Goal: Transaction & Acquisition: Purchase product/service

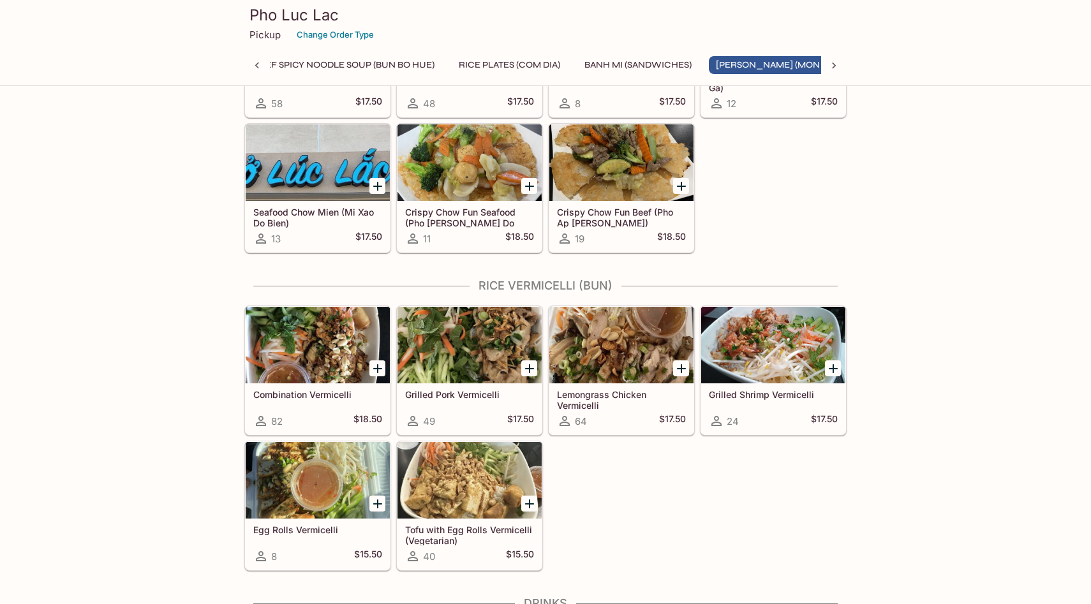
scroll to position [1603, 0]
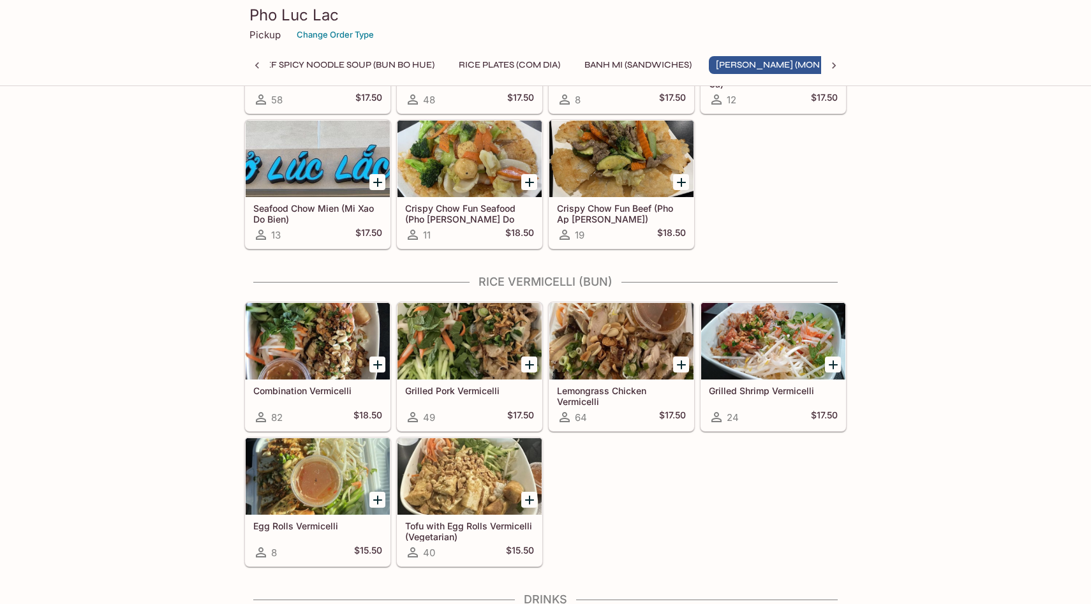
click at [358, 454] on div at bounding box center [318, 476] width 144 height 77
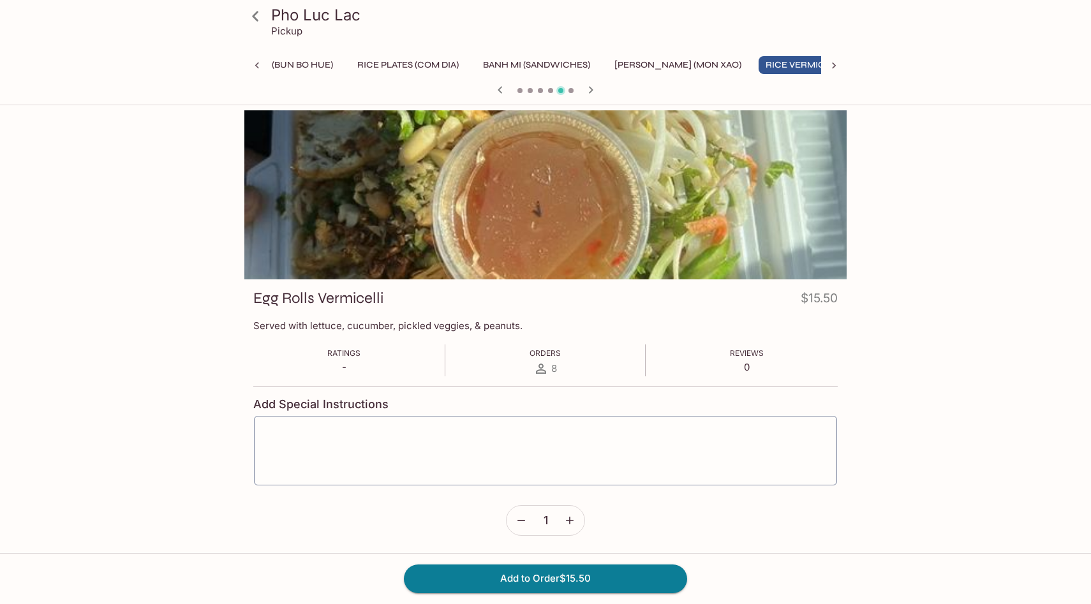
scroll to position [0, 423]
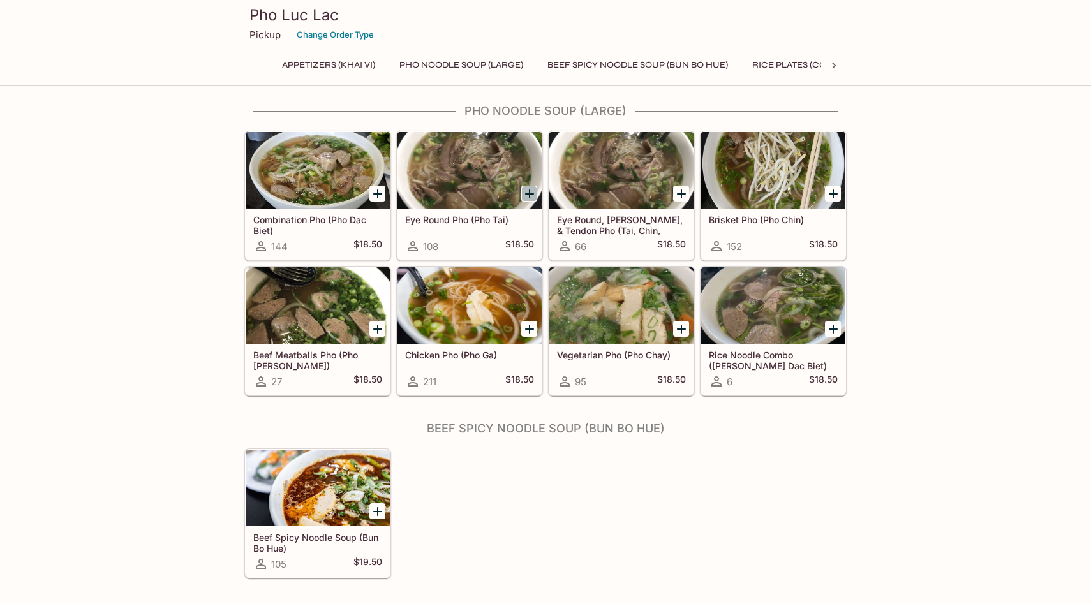
click at [528, 196] on icon "Add Eye Round Pho (Pho Tai)" at bounding box center [529, 193] width 9 height 9
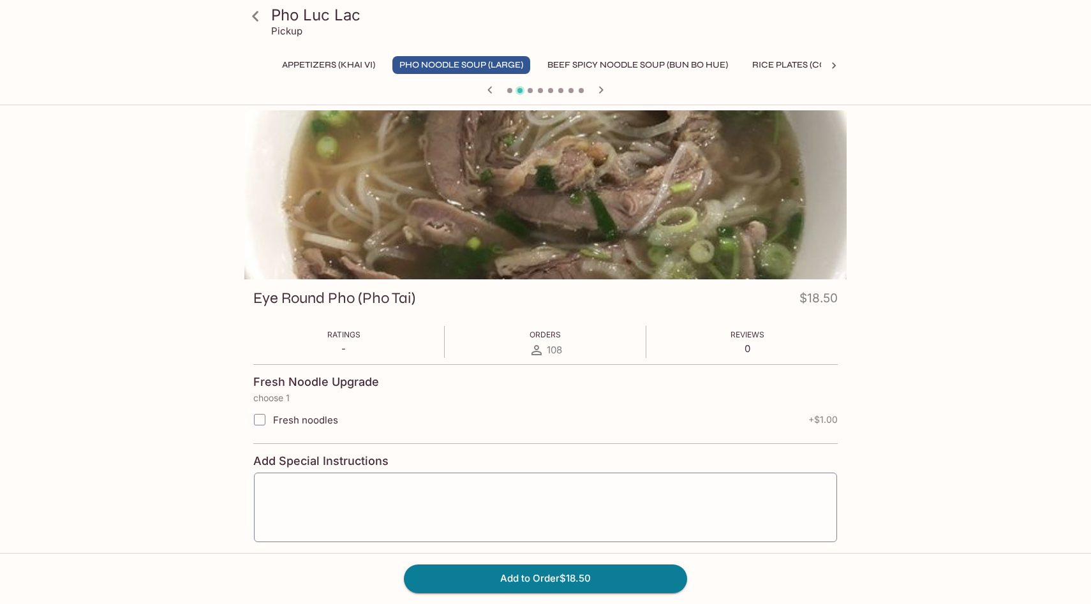
click at [260, 419] on input "Fresh noodles" at bounding box center [260, 420] width 26 height 26
checkbox input "true"
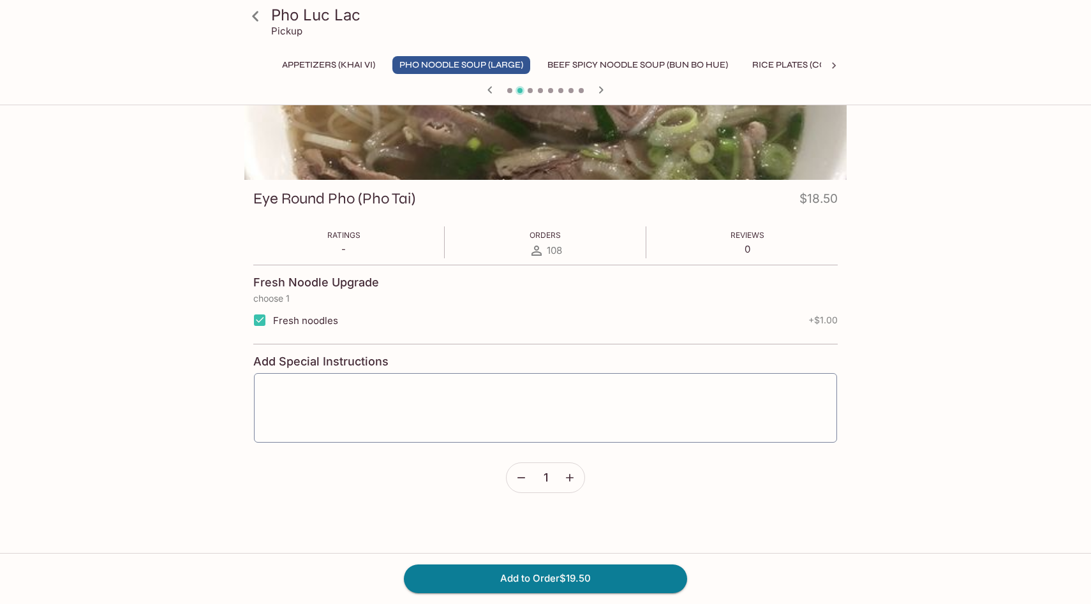
scroll to position [110, 0]
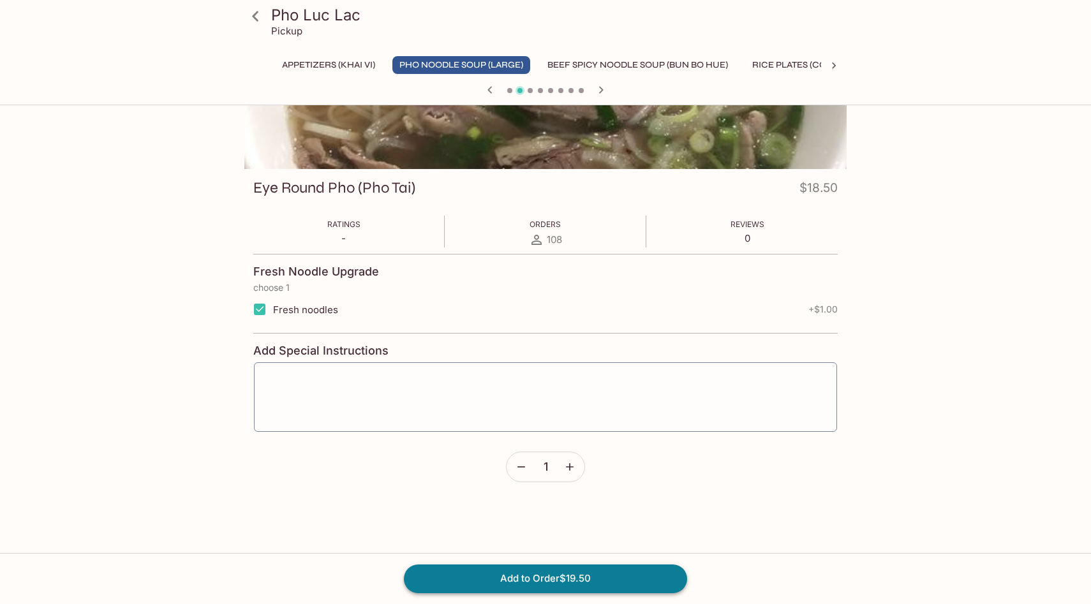
click at [546, 584] on button "Add to Order $19.50" at bounding box center [545, 578] width 283 height 28
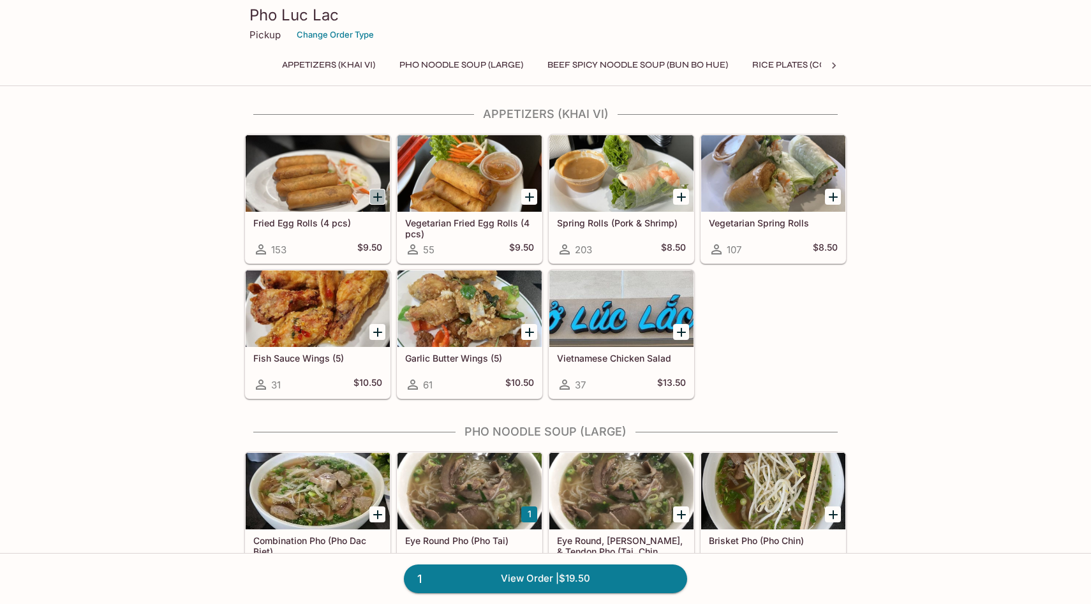
click at [374, 196] on icon "Add Fried Egg Rolls (4 pcs)" at bounding box center [377, 196] width 15 height 15
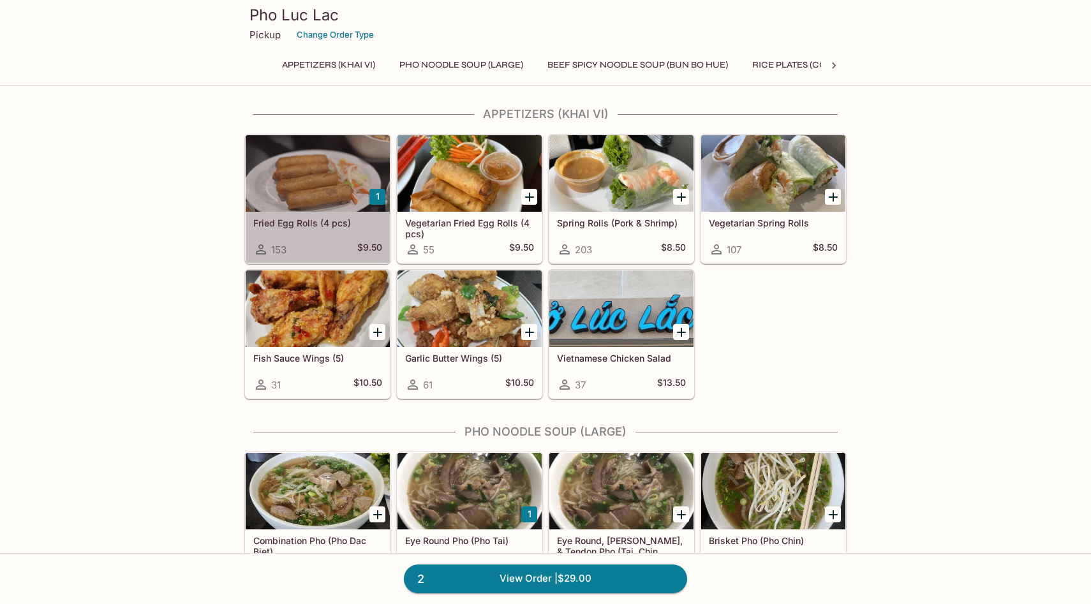
click at [346, 243] on div "153 $9.50" at bounding box center [317, 249] width 129 height 15
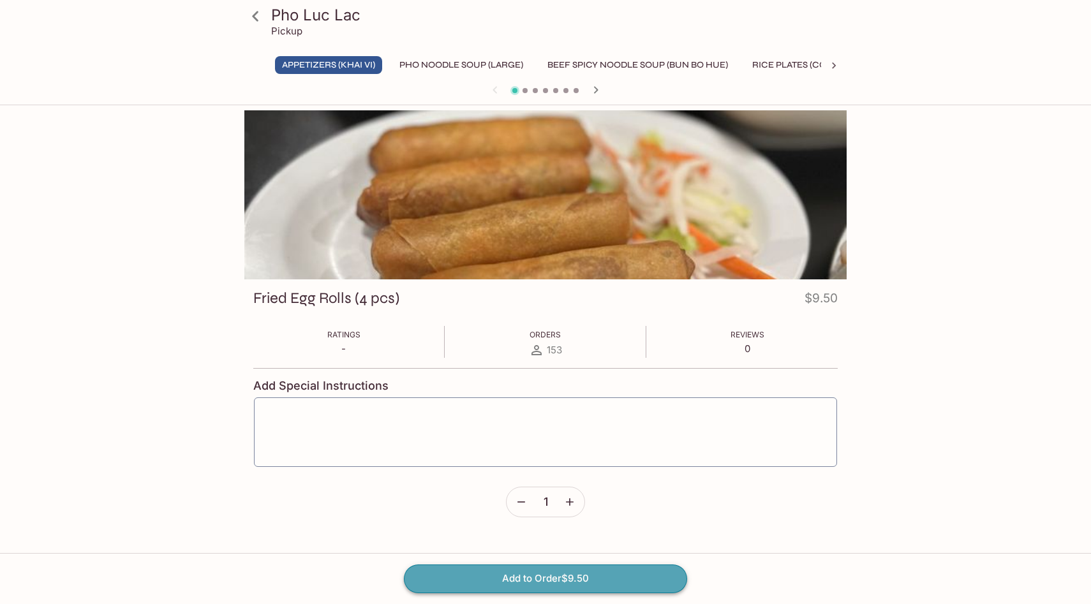
click at [525, 584] on button "Add to Order $9.50" at bounding box center [545, 578] width 283 height 28
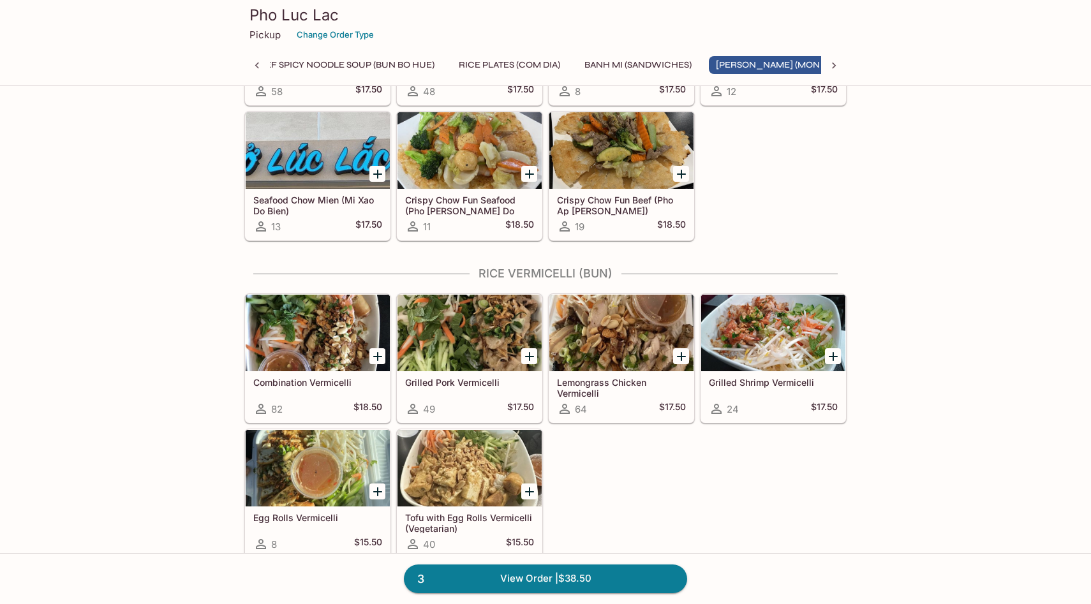
scroll to position [1616, 0]
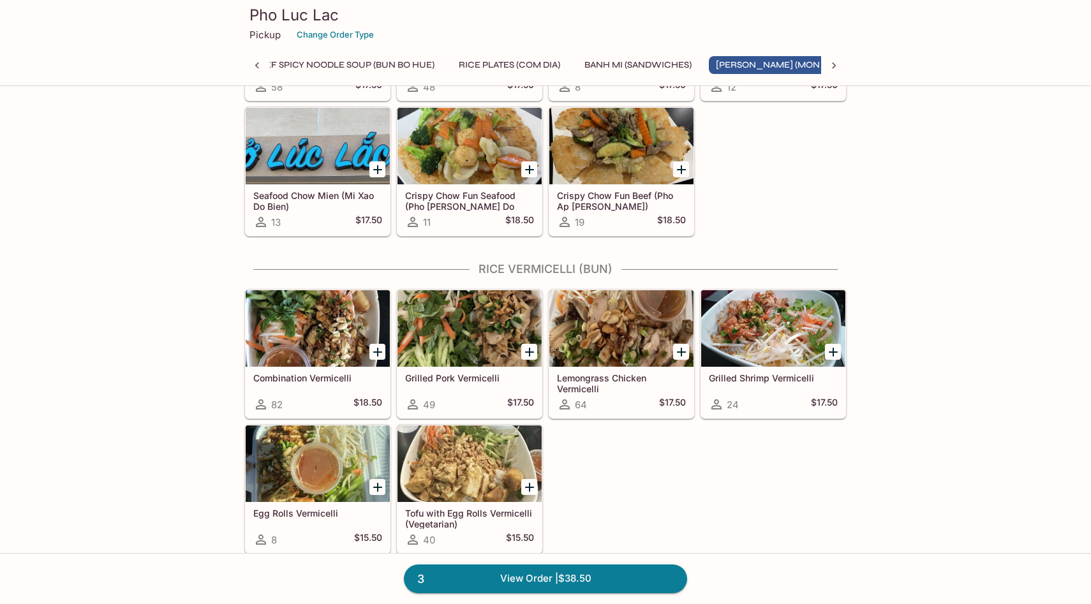
click at [528, 351] on icon "Add Grilled Pork Vermicelli" at bounding box center [529, 352] width 9 height 9
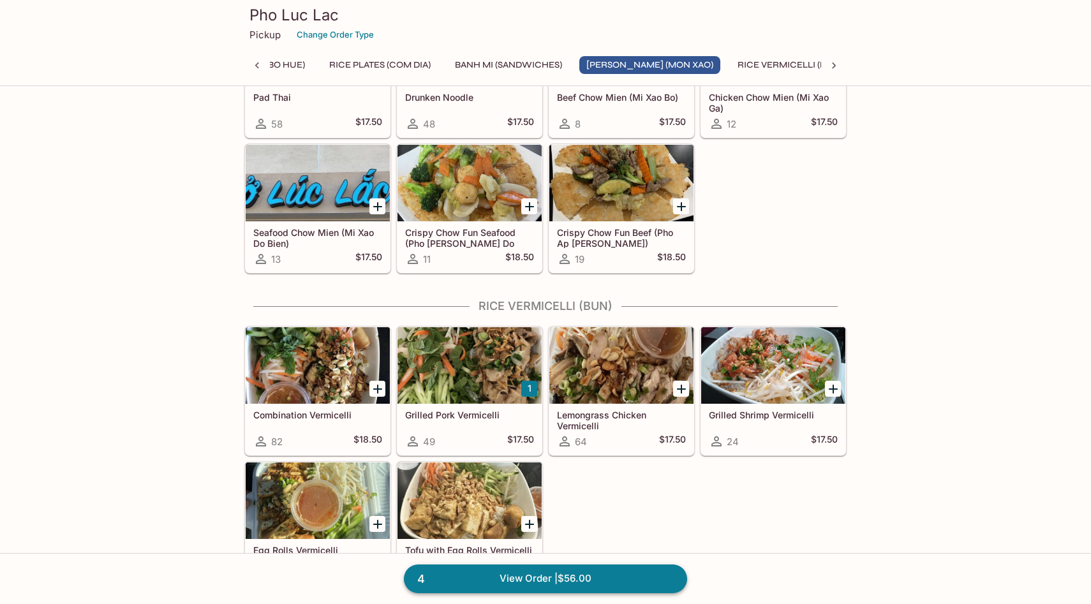
scroll to position [1578, 0]
click at [831, 389] on icon "Add Grilled Shrimp Vermicelli" at bounding box center [833, 389] width 9 height 9
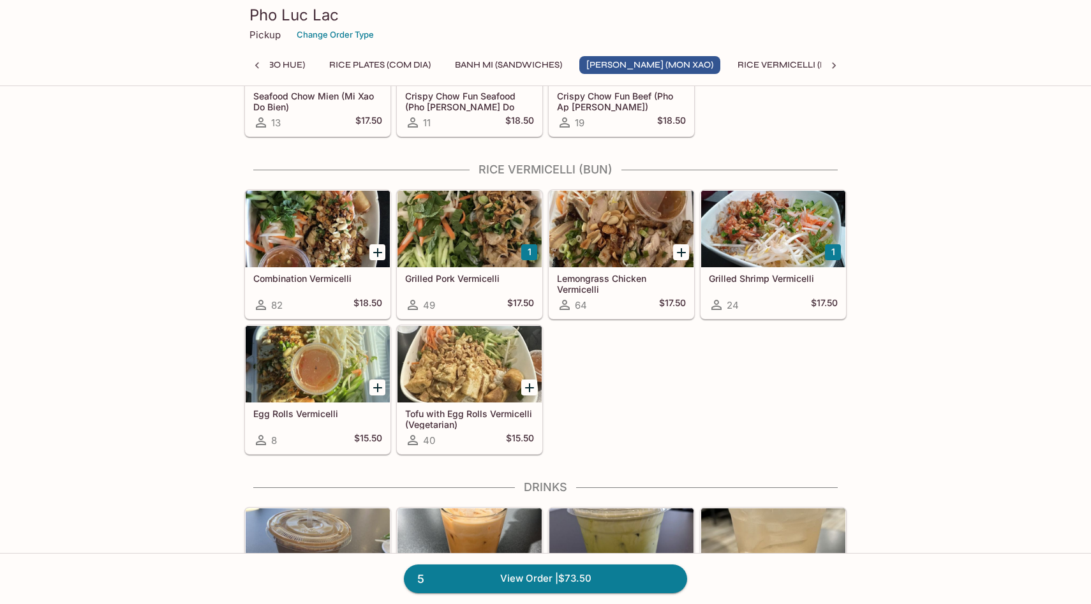
scroll to position [1761, 0]
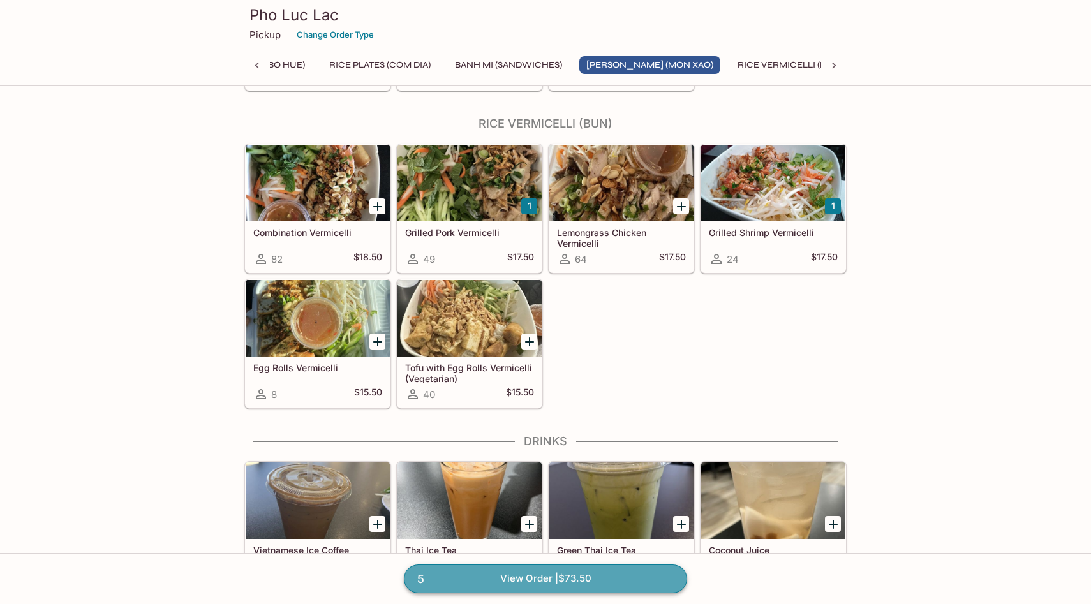
click at [610, 576] on link "5 View Order | $73.50" at bounding box center [545, 578] width 283 height 28
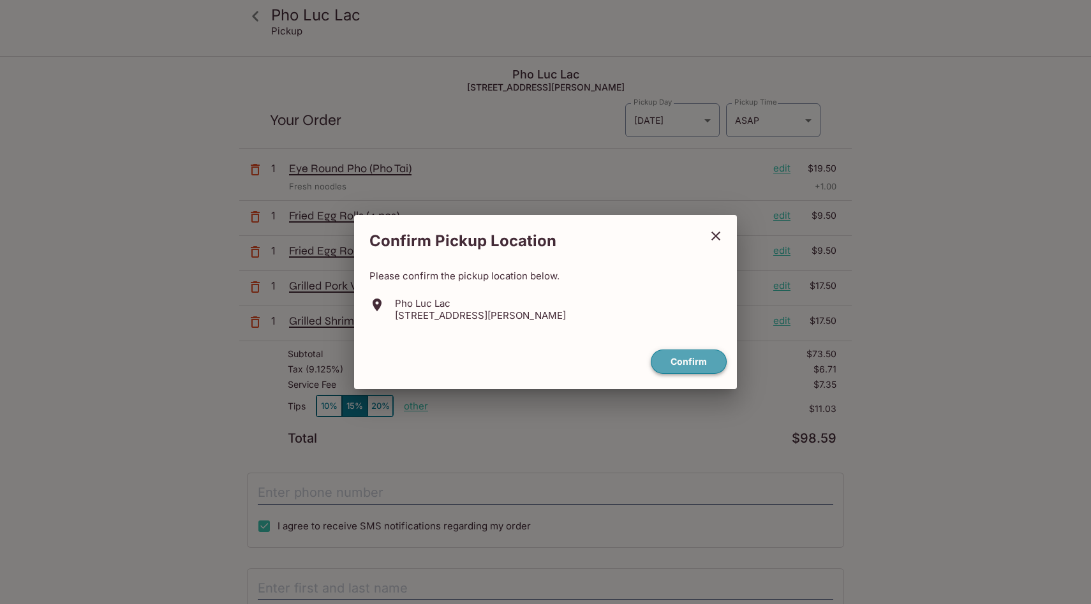
click at [698, 364] on button "Confirm" at bounding box center [689, 362] width 76 height 25
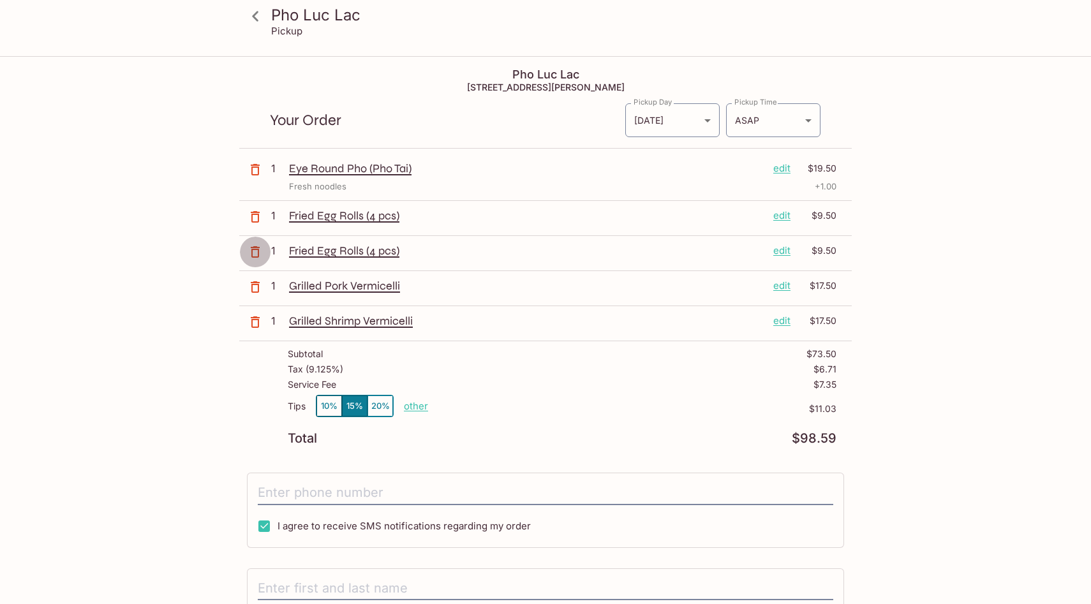
click at [254, 252] on icon "button" at bounding box center [254, 251] width 15 height 15
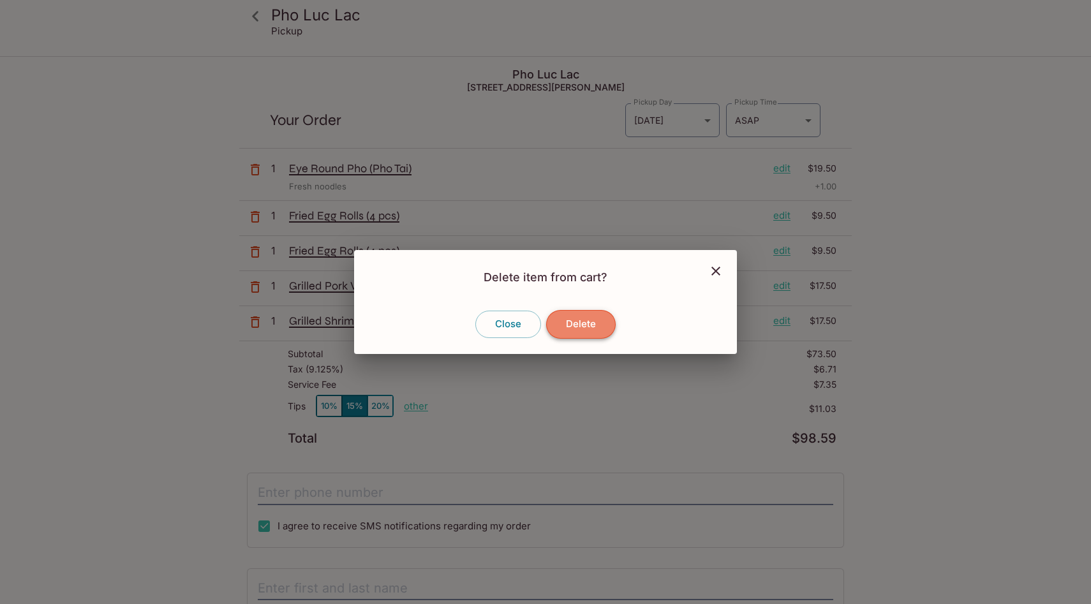
click at [594, 325] on button "Delete" at bounding box center [581, 324] width 70 height 28
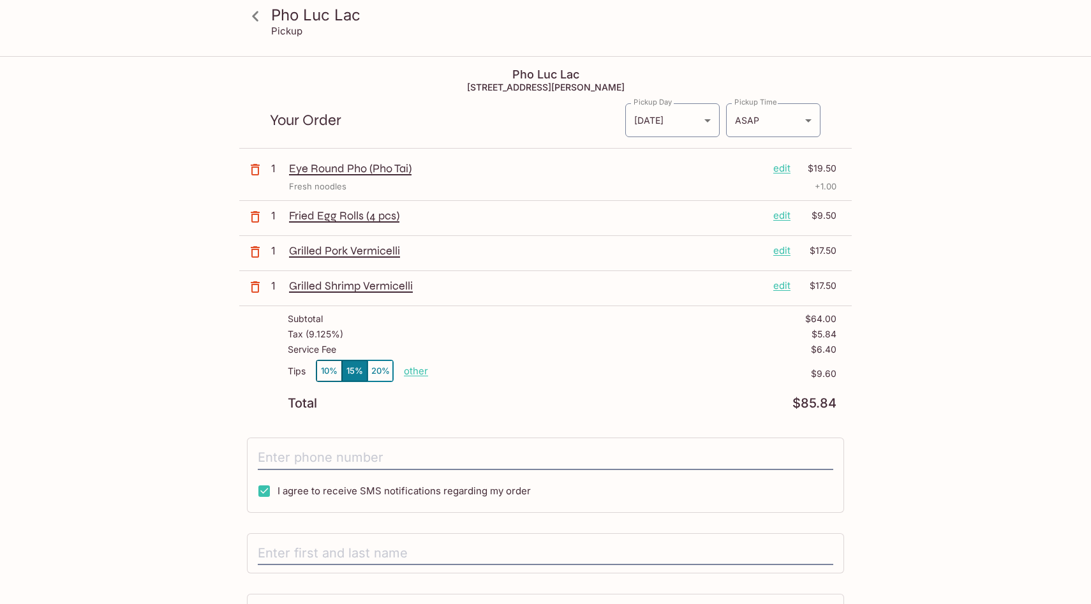
click at [255, 252] on icon "button" at bounding box center [254, 251] width 15 height 15
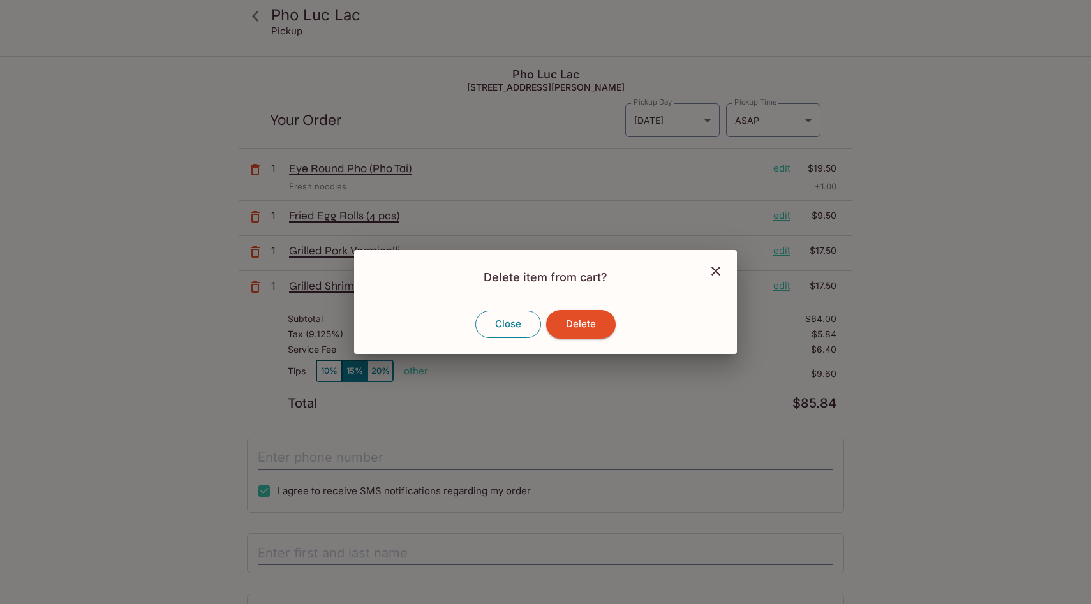
click at [508, 321] on button "Close" at bounding box center [508, 324] width 66 height 27
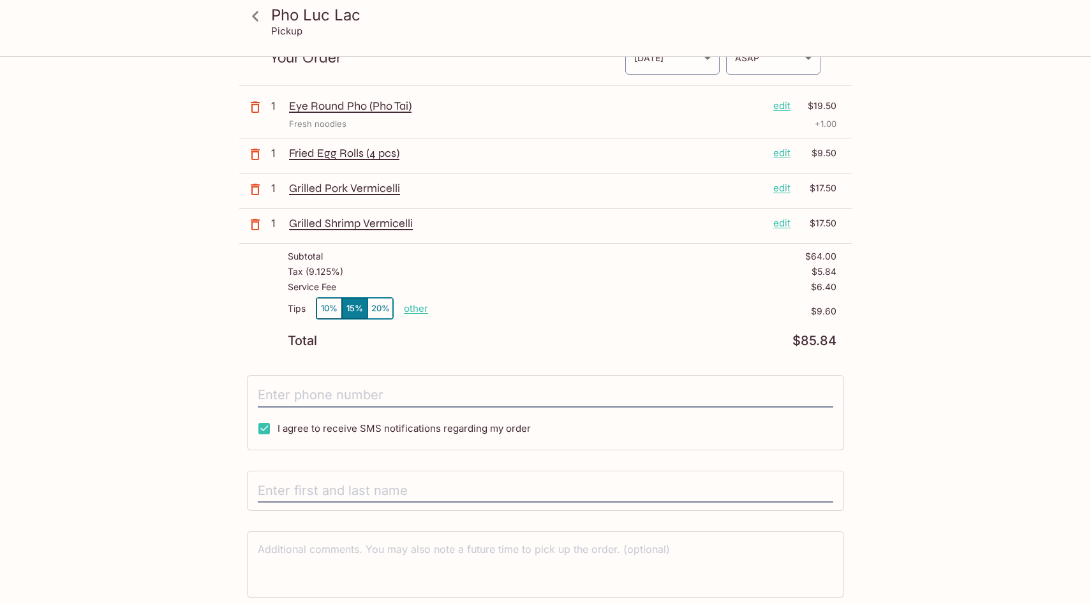
scroll to position [108, 0]
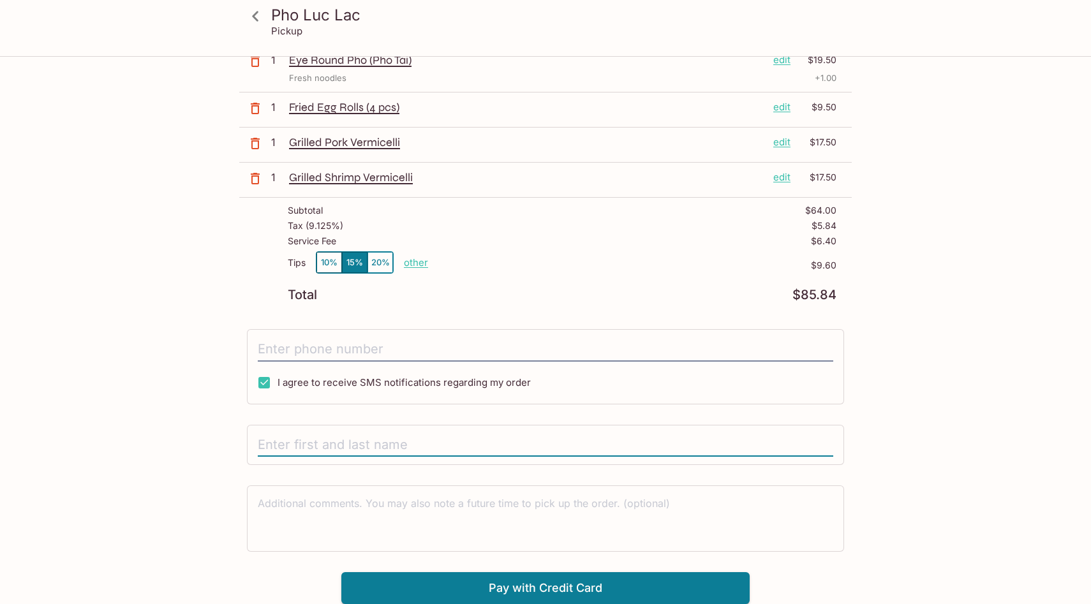
click at [281, 446] on input "text" at bounding box center [545, 445] width 575 height 24
type input "[PERSON_NAME]"
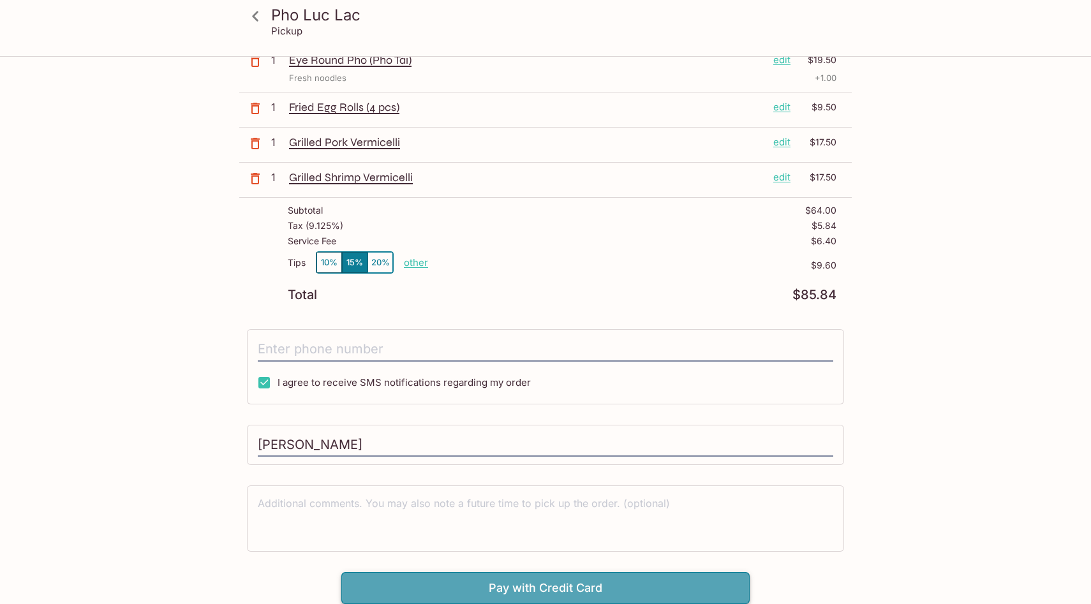
click at [524, 602] on button "Pay with Credit Card" at bounding box center [545, 588] width 408 height 32
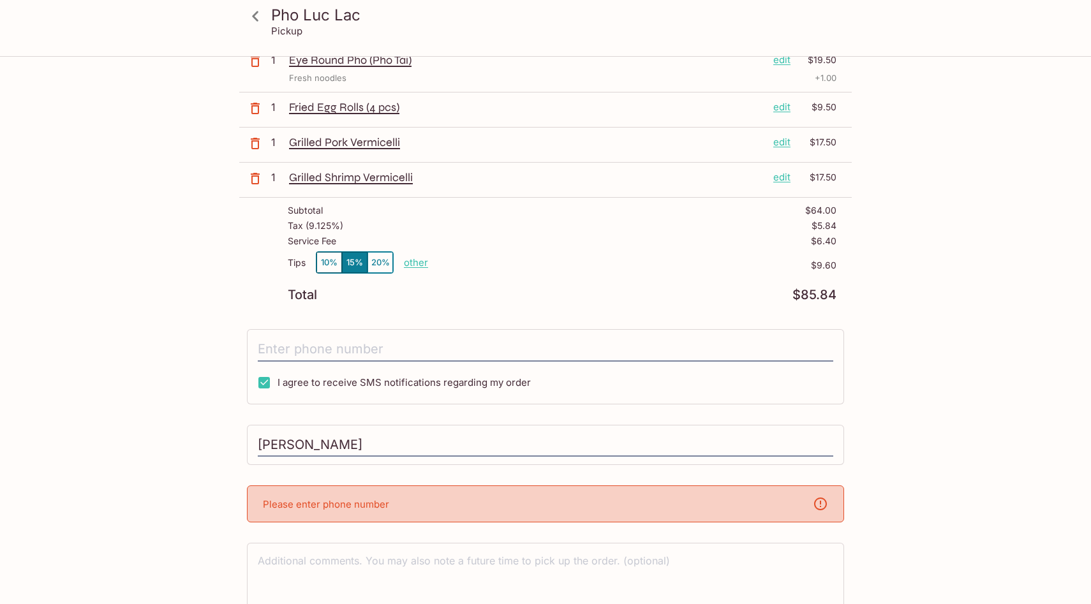
scroll to position [166, 0]
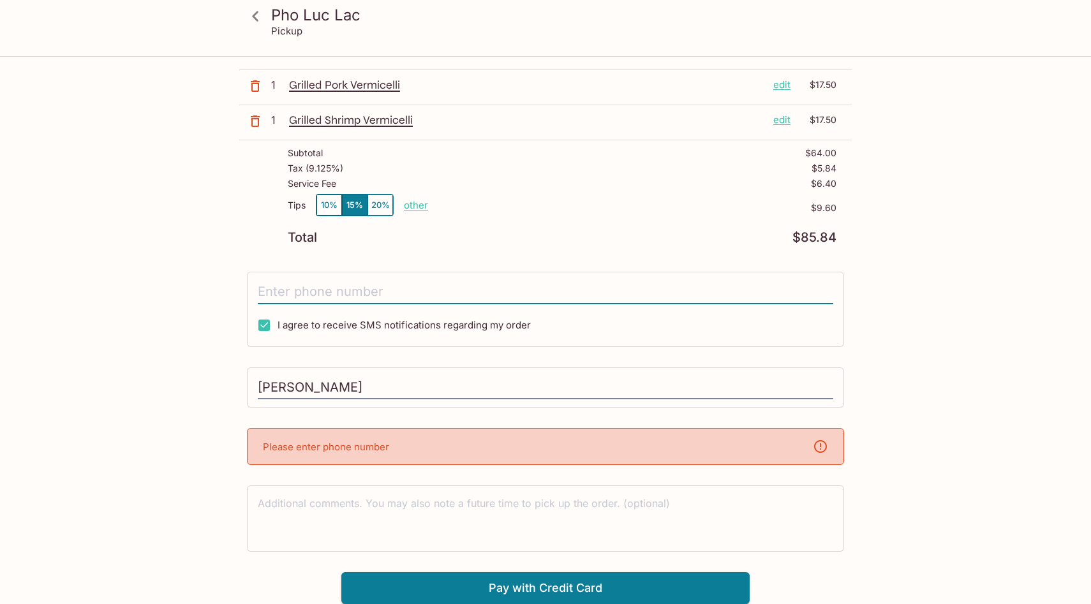
click at [337, 294] on input "tel" at bounding box center [545, 292] width 575 height 24
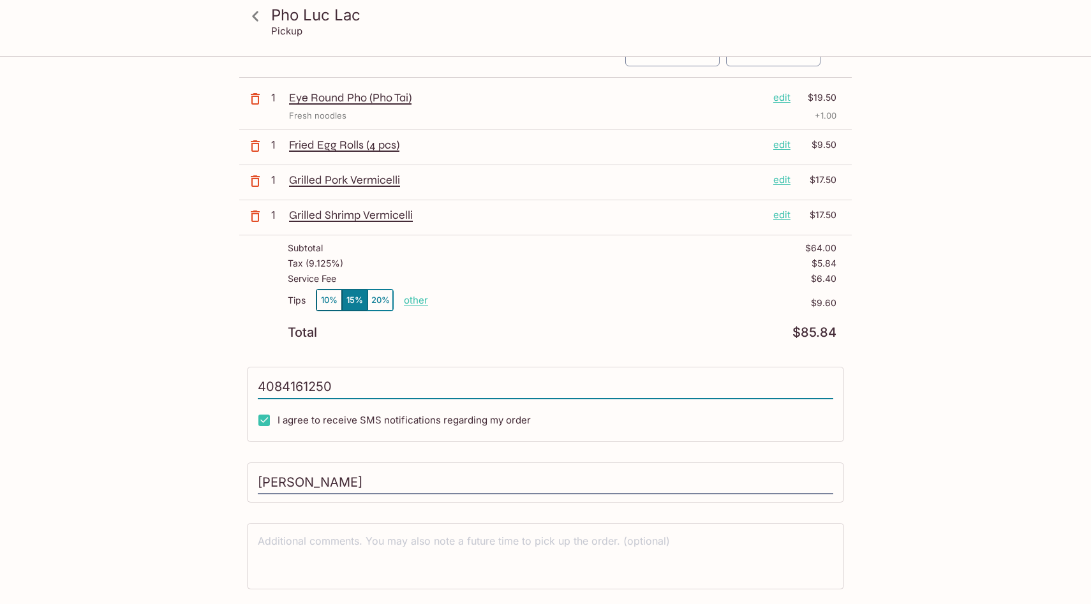
scroll to position [108, 0]
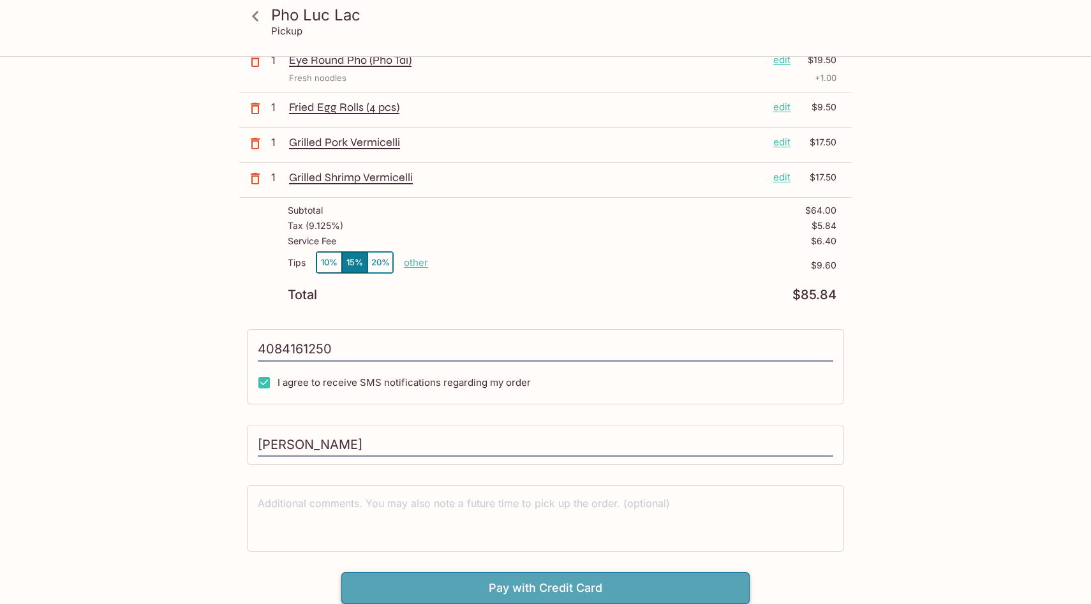
click at [563, 592] on button "Pay with Credit Card" at bounding box center [545, 588] width 408 height 32
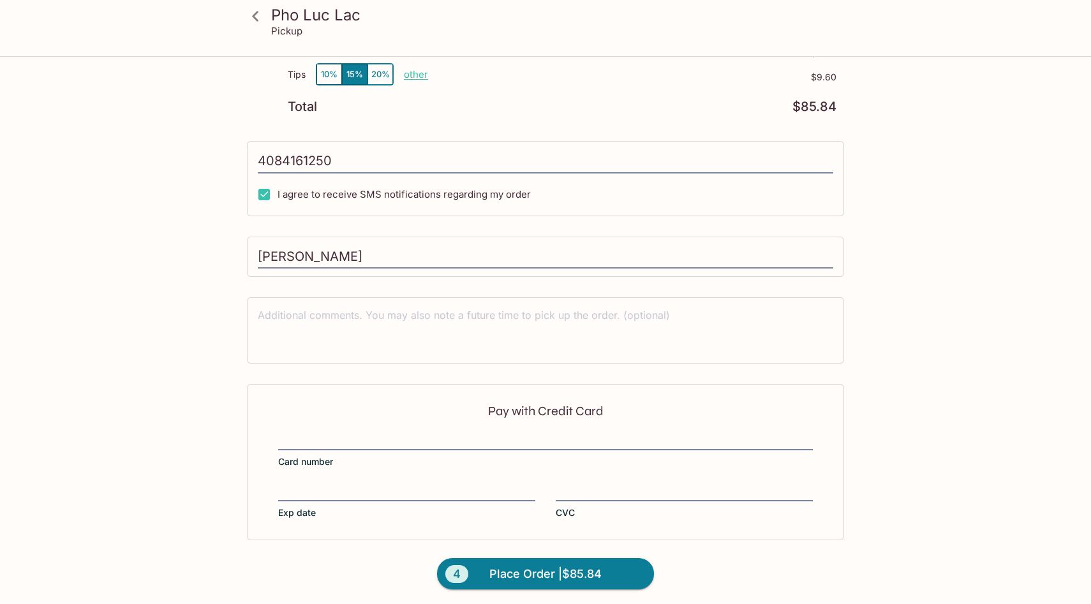
type input "[PHONE_NUMBER]"
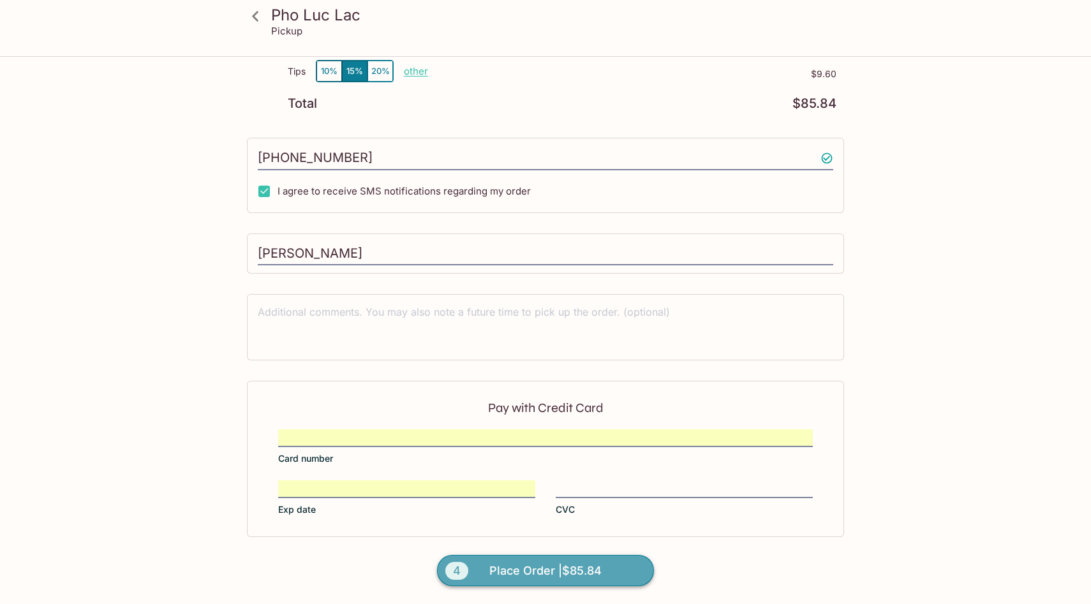
click at [549, 569] on span "Place Order | $85.84" at bounding box center [545, 571] width 112 height 20
